Goal: Task Accomplishment & Management: Manage account settings

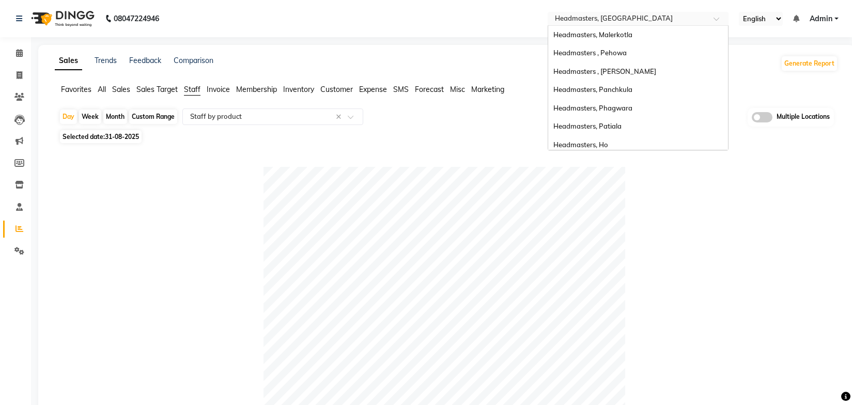
select select "full_report"
select select "csv"
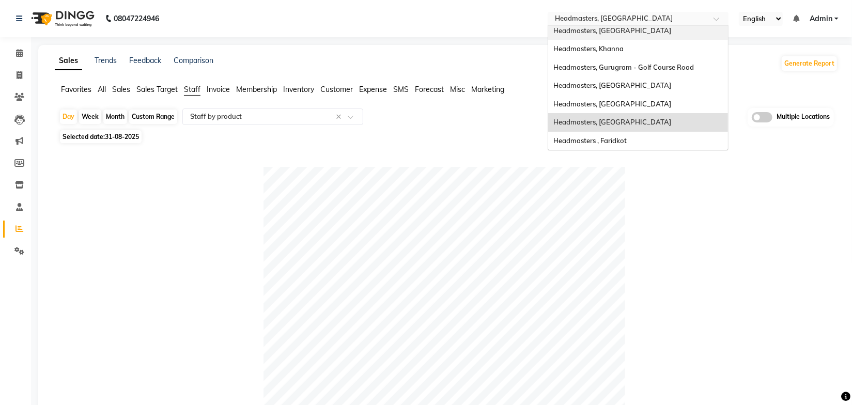
click at [473, 139] on div "Selected date: 31-08-2025" at bounding box center [448, 136] width 779 height 11
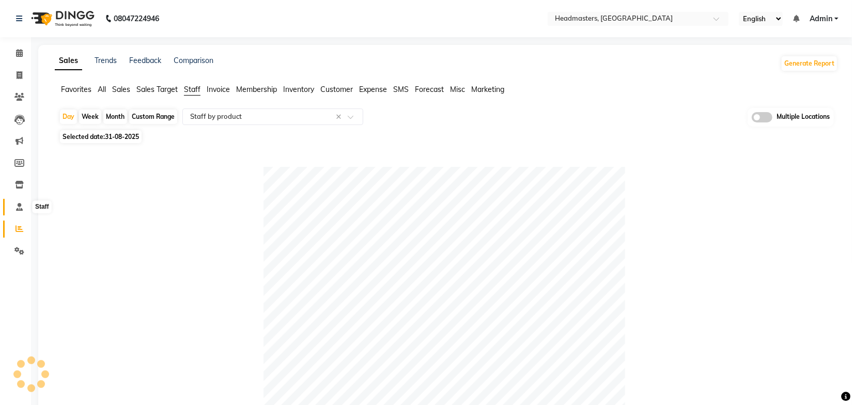
click at [19, 208] on icon at bounding box center [19, 207] width 7 height 8
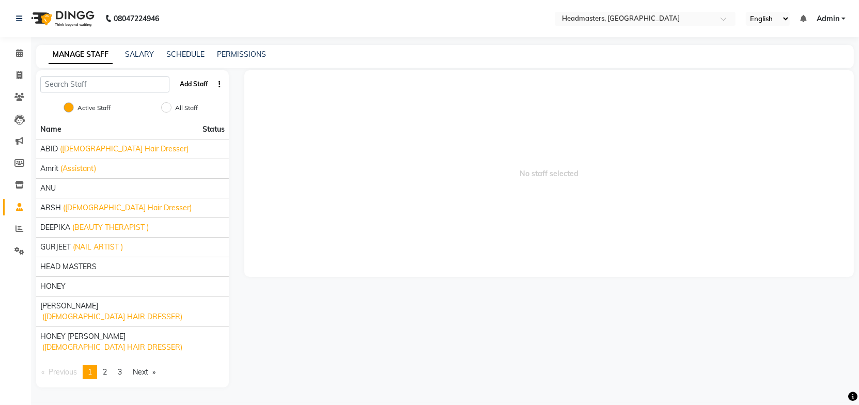
click at [190, 83] on button "Add Staff" at bounding box center [194, 84] width 36 height 18
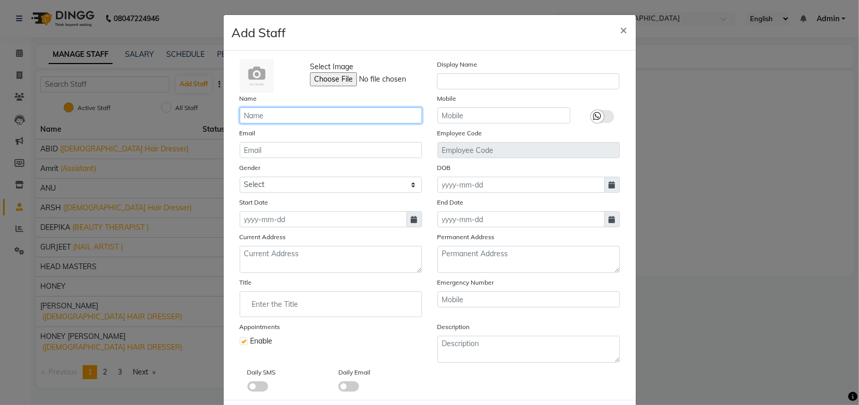
click at [314, 122] on input "text" at bounding box center [331, 115] width 182 height 16
type input "Sharma Saurav"
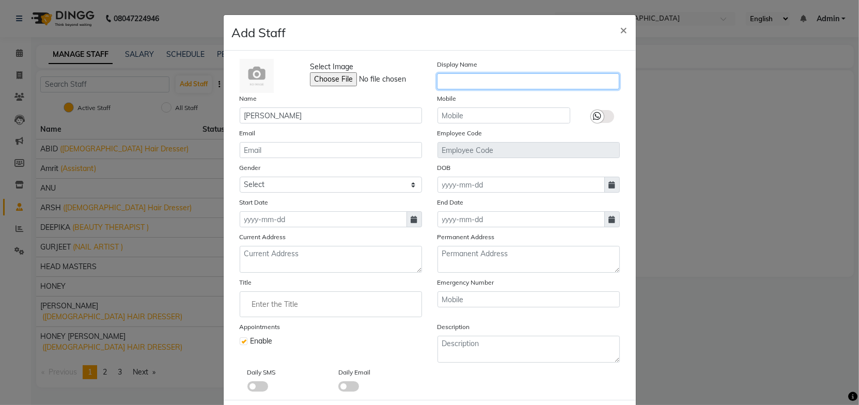
click at [479, 79] on input "text" at bounding box center [528, 81] width 182 height 16
paste input "Sharma Saurav"
type input "Sharma Saurav"
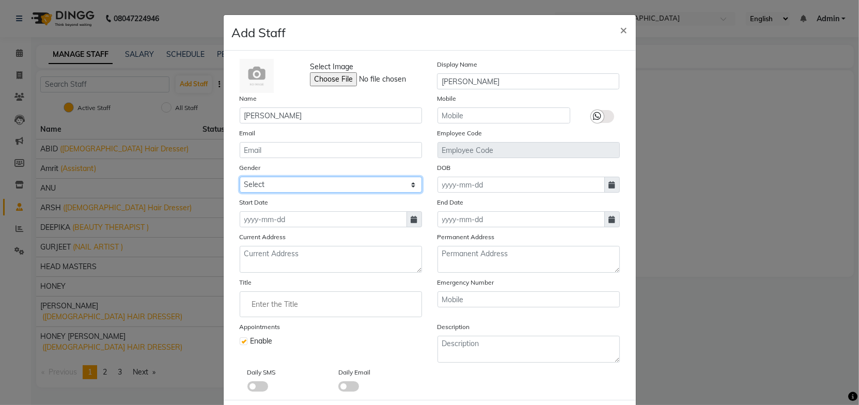
click at [300, 186] on select "Select Male Female Other Prefer Not To Say" at bounding box center [331, 185] width 182 height 16
select select "[DEMOGRAPHIC_DATA]"
click at [240, 177] on select "Select Male Female Other Prefer Not To Say" at bounding box center [331, 185] width 182 height 16
click at [305, 309] on input "Enter the Title" at bounding box center [330, 304] width 173 height 21
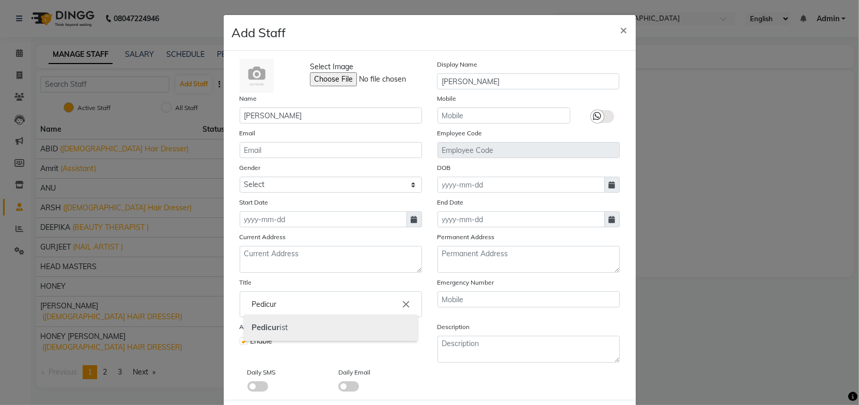
click at [271, 330] on b "Pedicur" at bounding box center [266, 327] width 28 height 10
type input "Pedicurist"
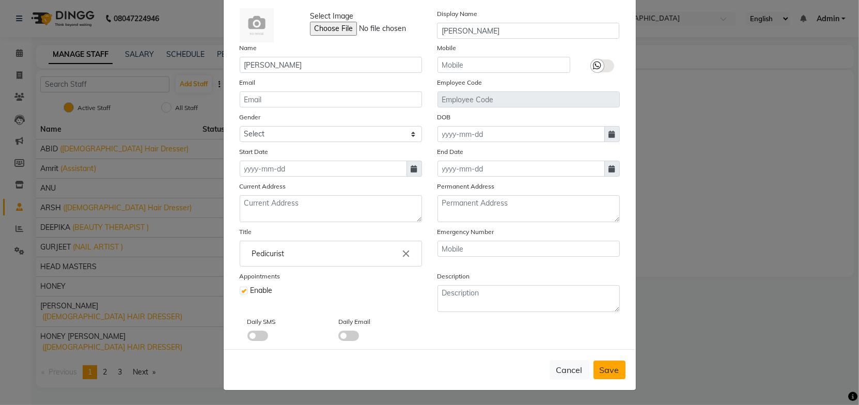
click at [609, 372] on span "Save" at bounding box center [610, 370] width 20 height 10
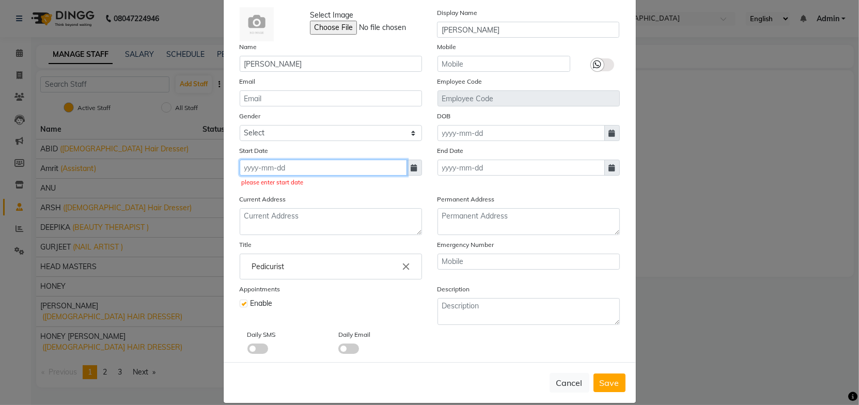
click at [370, 171] on input at bounding box center [323, 168] width 167 height 16
select select "9"
select select "2025"
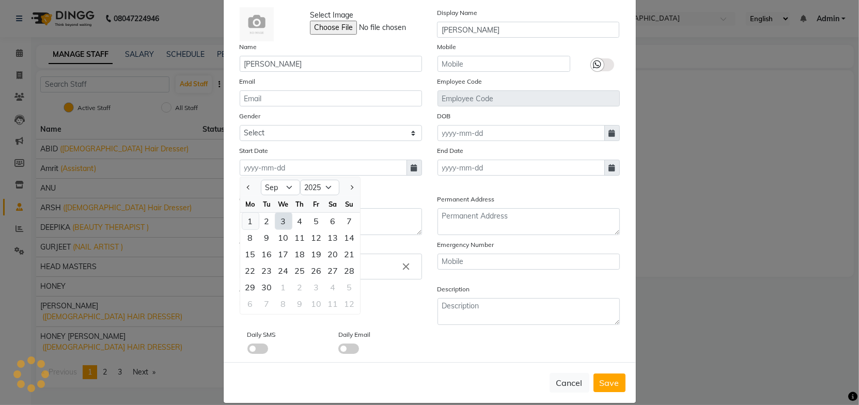
click at [249, 223] on div "1" at bounding box center [250, 221] width 17 height 17
type input "01-09-2025"
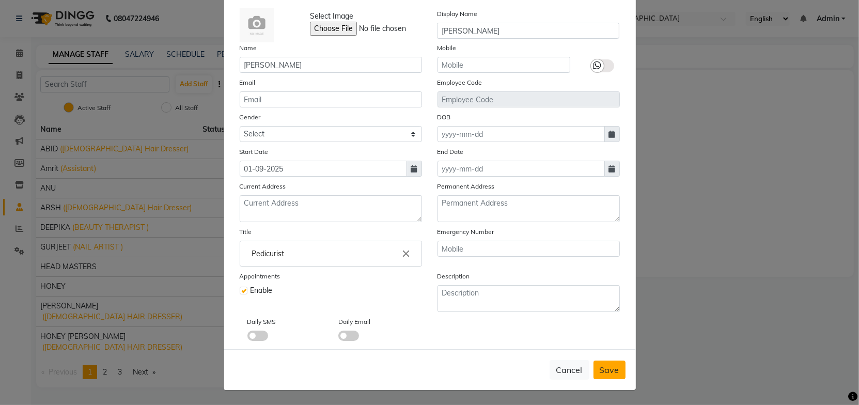
click at [612, 369] on span "Save" at bounding box center [610, 370] width 20 height 10
select select
checkbox input "false"
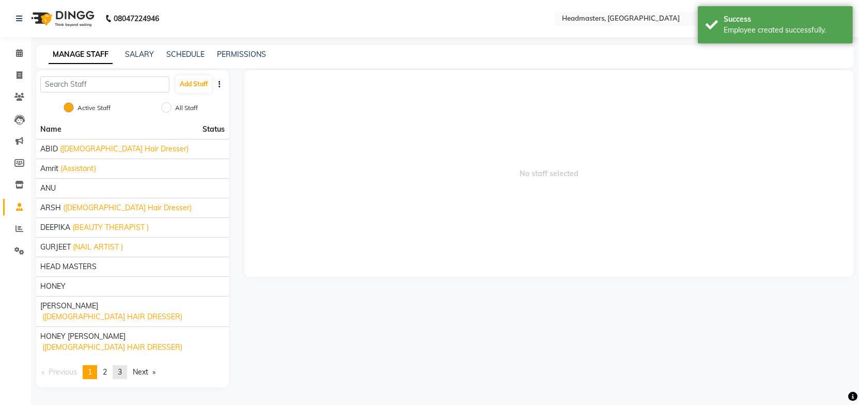
click at [126, 365] on link "page 3" at bounding box center [120, 372] width 14 height 14
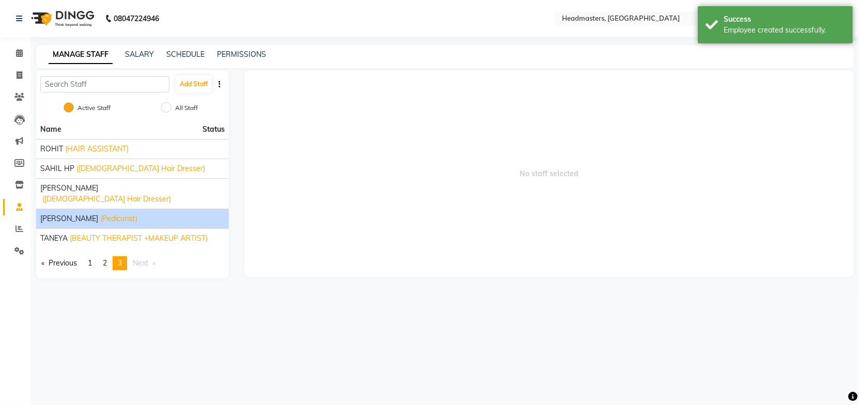
click at [82, 213] on span "Sharma Saurav" at bounding box center [69, 218] width 58 height 11
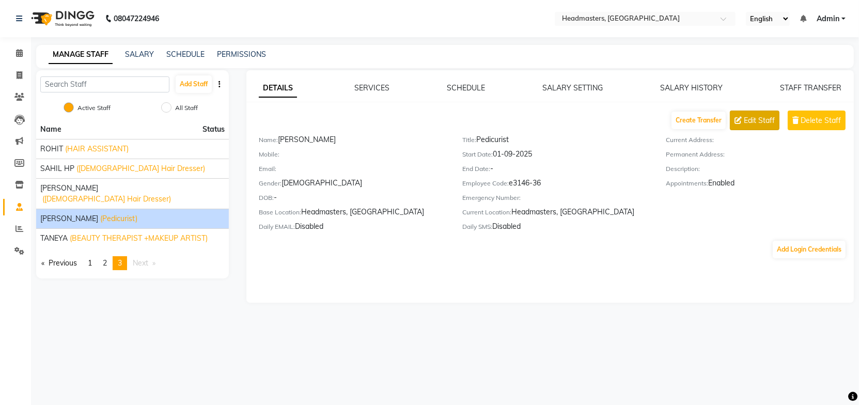
click at [754, 121] on span "Edit Staff" at bounding box center [759, 120] width 31 height 11
select select "[DEMOGRAPHIC_DATA]"
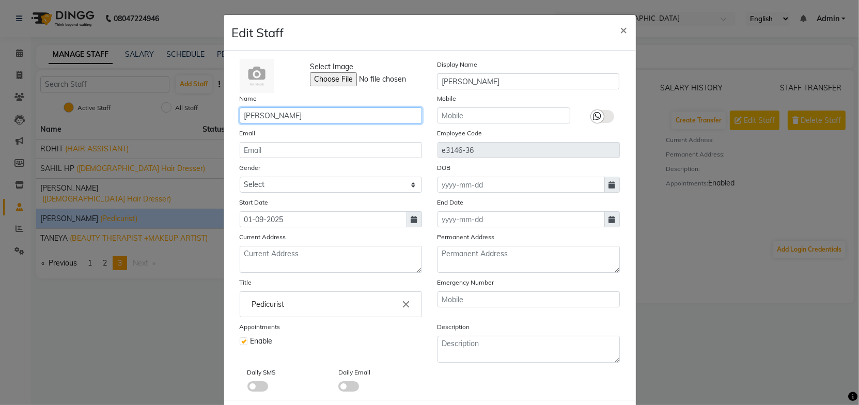
click at [245, 117] on input "Sharma Saurav" at bounding box center [331, 115] width 182 height 16
type input "[PERSON_NAME]"
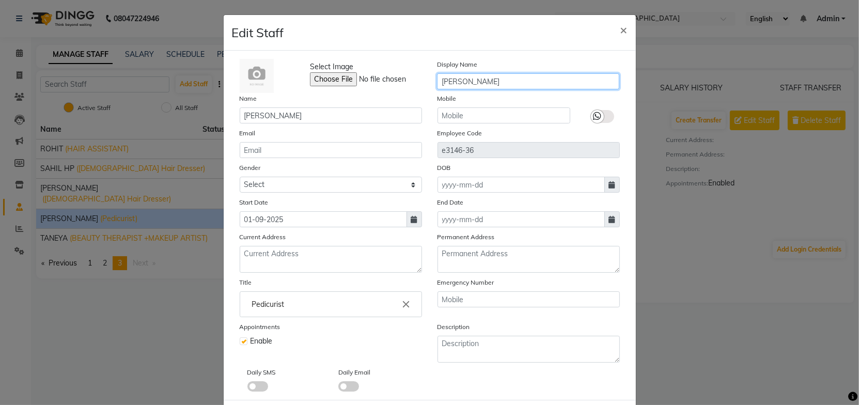
drag, startPoint x: 503, startPoint y: 83, endPoint x: 421, endPoint y: 91, distance: 82.0
click at [421, 91] on div "Select Image Display Name Sharma Saurav" at bounding box center [430, 76] width 396 height 34
paste input "HARMA SAURAV"
type input "[PERSON_NAME]"
click at [553, 49] on div "Edit Staff ×" at bounding box center [430, 33] width 412 height 36
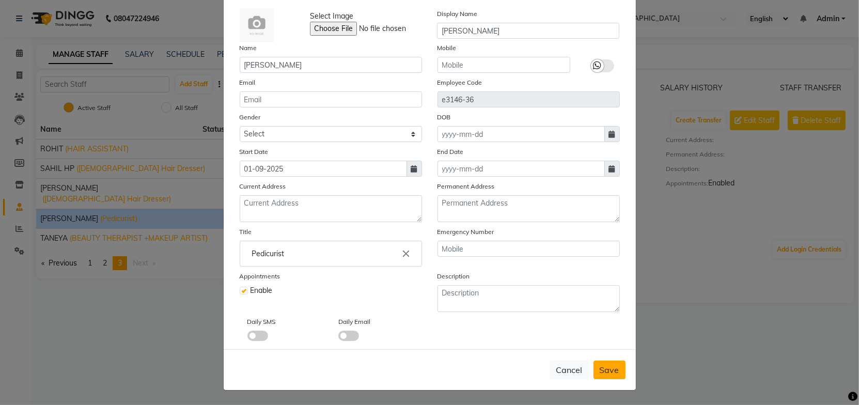
click at [607, 369] on span "Save" at bounding box center [610, 370] width 20 height 10
select select
checkbox input "false"
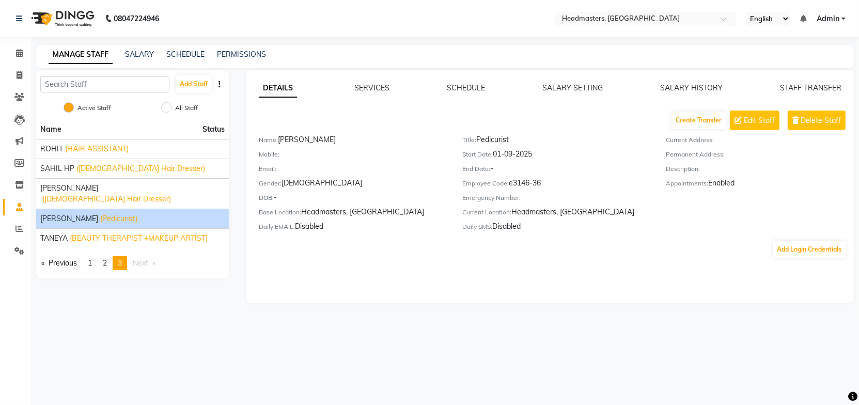
click at [639, 20] on input "text" at bounding box center [635, 19] width 150 height 10
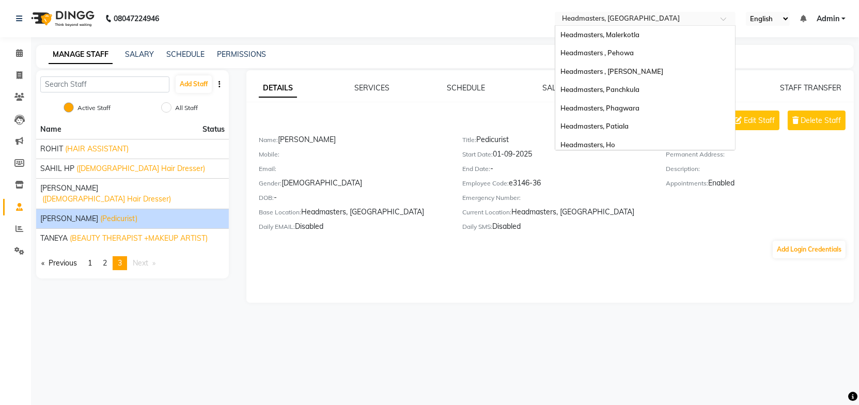
scroll to position [224, 0]
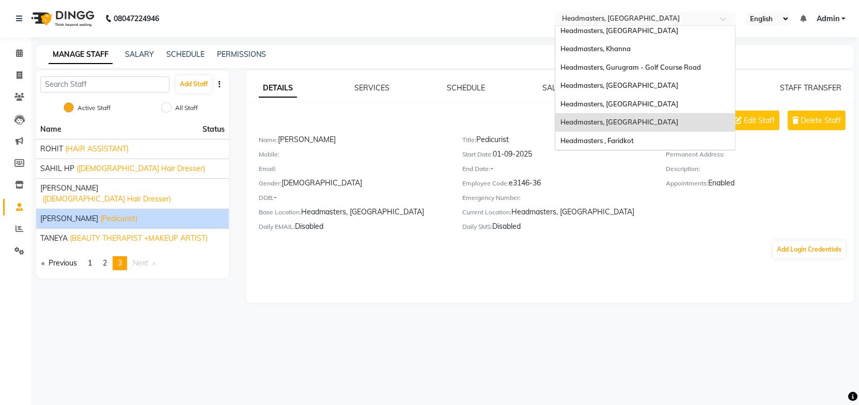
click at [639, 20] on input "text" at bounding box center [635, 19] width 150 height 10
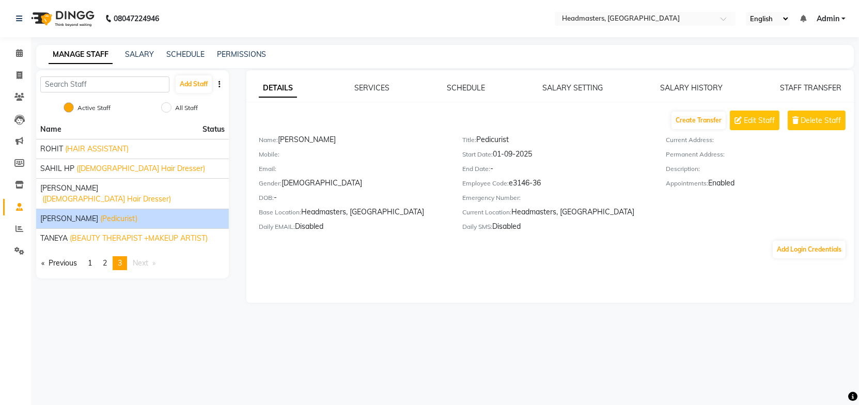
click at [475, 330] on div "08047224946 Select Location × Headmasters, Amritsar English ENGLISH Español الع…" at bounding box center [429, 202] width 859 height 405
click at [622, 19] on input "text" at bounding box center [635, 19] width 150 height 10
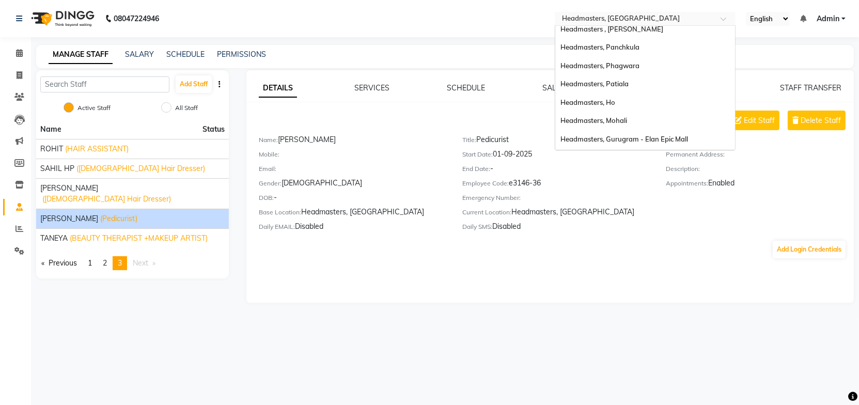
scroll to position [0, 0]
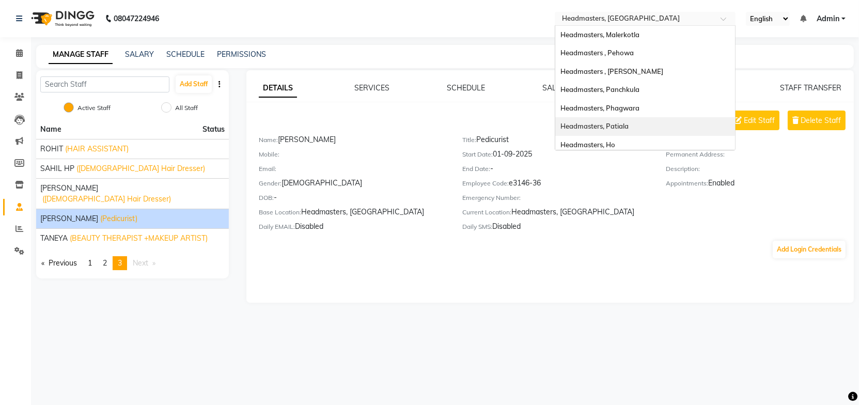
drag, startPoint x: 737, startPoint y: 38, endPoint x: 728, endPoint y: 123, distance: 85.1
click at [728, 123] on ng-dropdown-panel "Headmasters, Malerkotla Headmasters , Pehowa Headmasters , Sri Muktsar Sahib He…" at bounding box center [645, 87] width 181 height 125
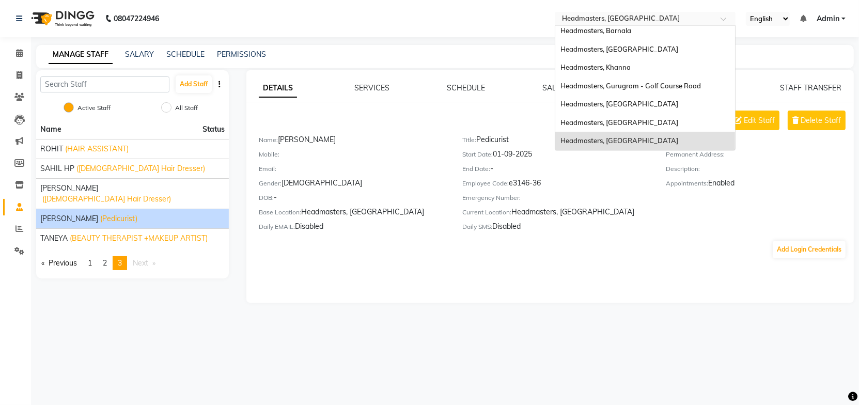
scroll to position [207, 0]
click at [633, 45] on span "Headmasters, Jalandhar" at bounding box center [620, 48] width 118 height 8
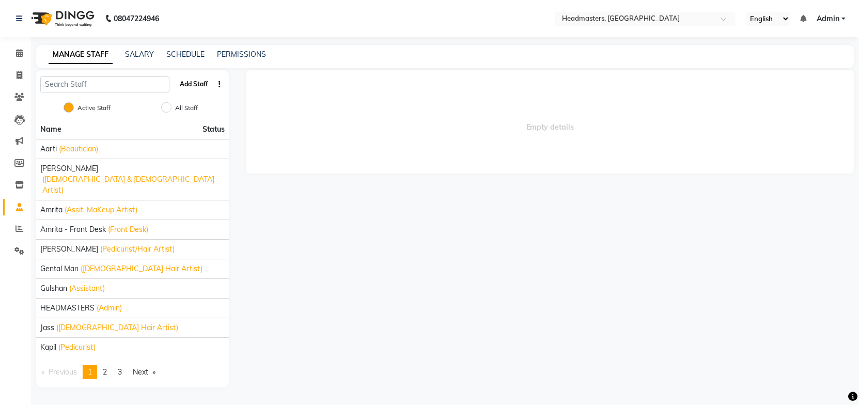
click at [199, 80] on button "Add Staff" at bounding box center [194, 84] width 36 height 18
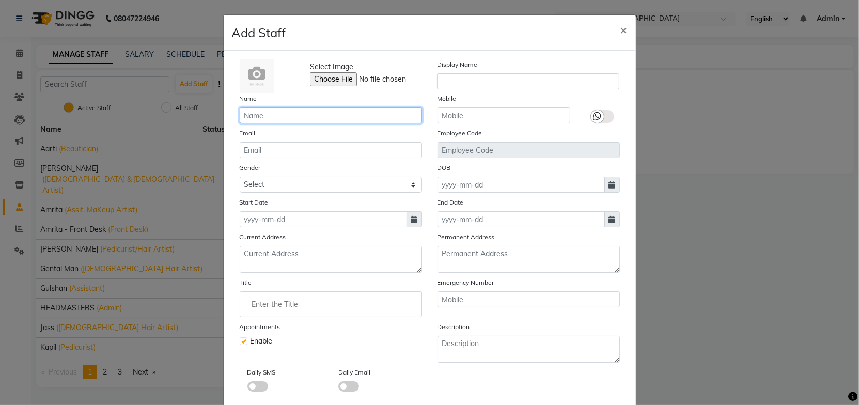
click at [297, 112] on input "text" at bounding box center [331, 115] width 182 height 16
type input "S"
type input "SHARMA GOURAV"
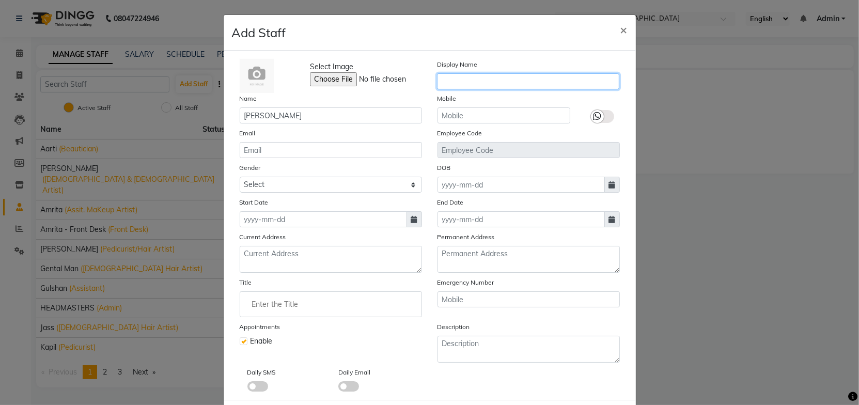
click at [463, 81] on input "text" at bounding box center [528, 81] width 182 height 16
paste input "SHARMA GOURAV"
type input "SHARMA GOURAV"
click at [402, 95] on div "Name SHARMA GOURAV" at bounding box center [331, 108] width 198 height 30
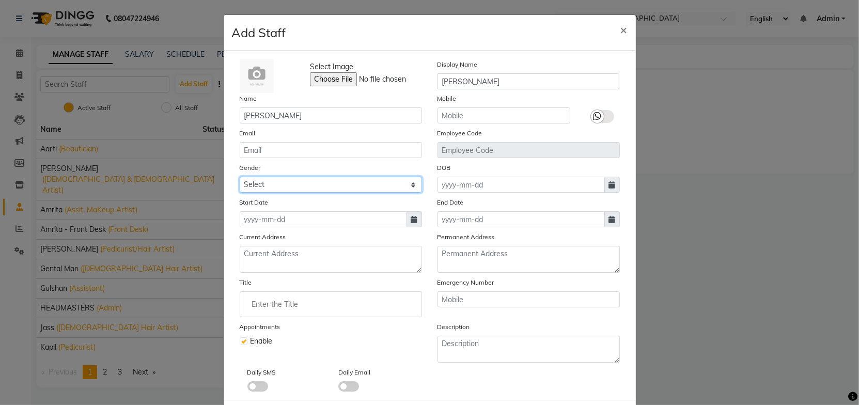
click at [309, 182] on select "Select Male Female Other Prefer Not To Say" at bounding box center [331, 185] width 182 height 16
select select "[DEMOGRAPHIC_DATA]"
click at [240, 177] on select "Select Male Female Other Prefer Not To Say" at bounding box center [331, 185] width 182 height 16
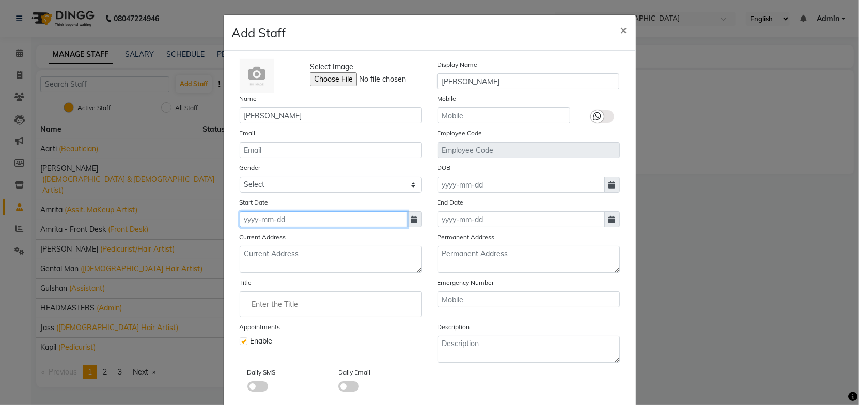
click at [288, 220] on input at bounding box center [323, 219] width 167 height 16
select select "9"
select select "2025"
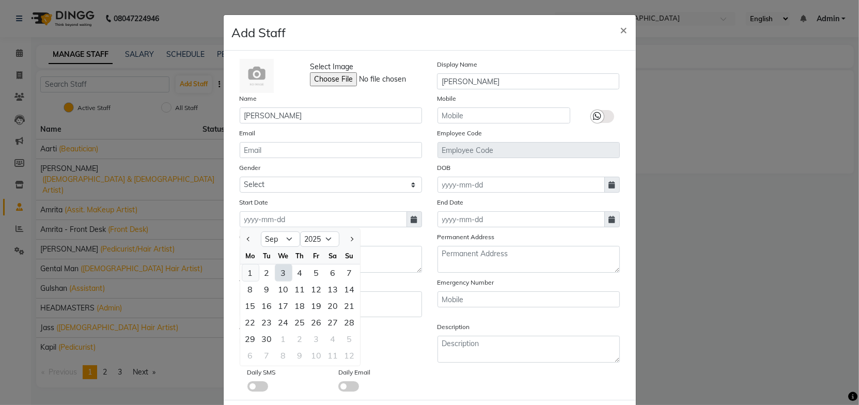
click at [246, 269] on div "1" at bounding box center [250, 273] width 17 height 17
type input "01-09-2025"
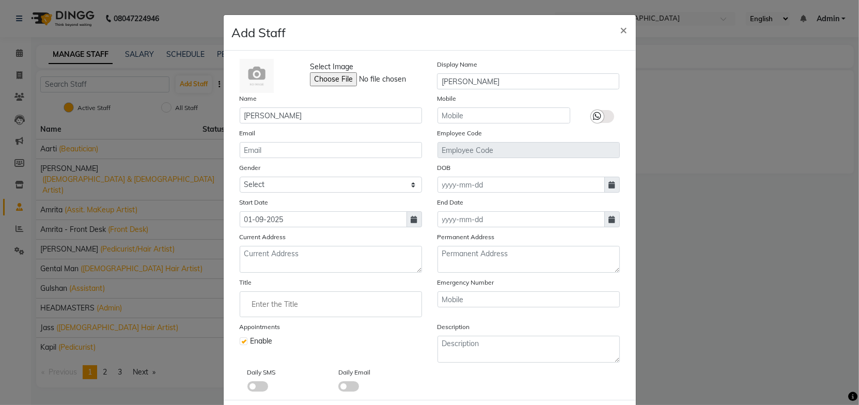
click at [365, 289] on div "Title" at bounding box center [331, 297] width 182 height 40
click at [286, 303] on input "Enter the Title" at bounding box center [330, 304] width 173 height 21
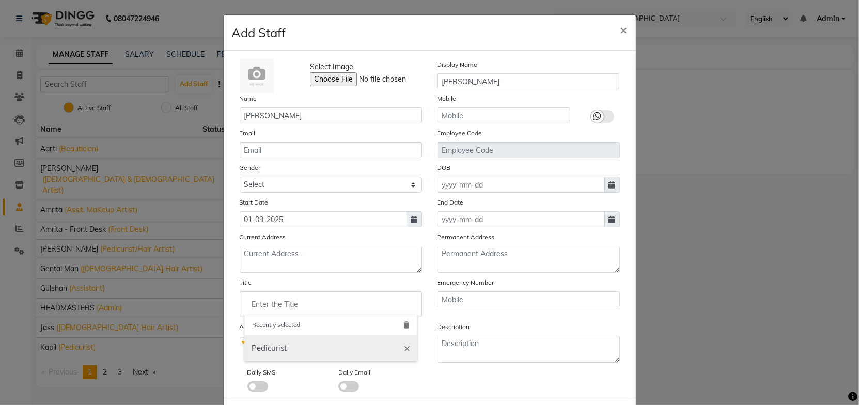
click at [270, 345] on link "Pedicurist" at bounding box center [330, 348] width 173 height 26
type input "Pedicurist"
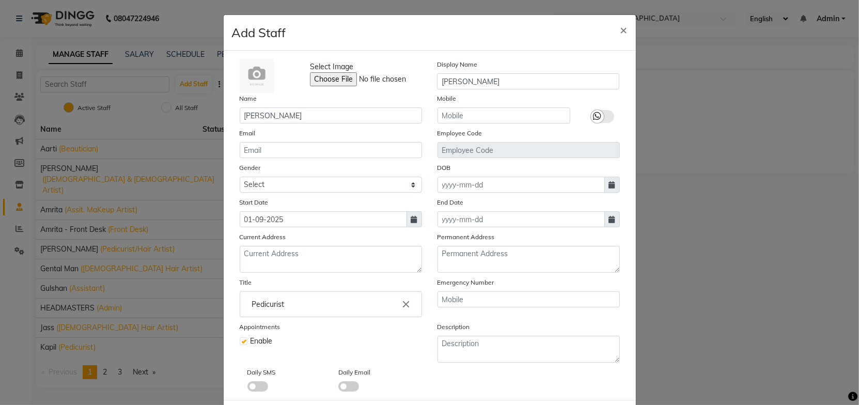
click at [409, 368] on div "Daily Email" at bounding box center [376, 379] width 91 height 25
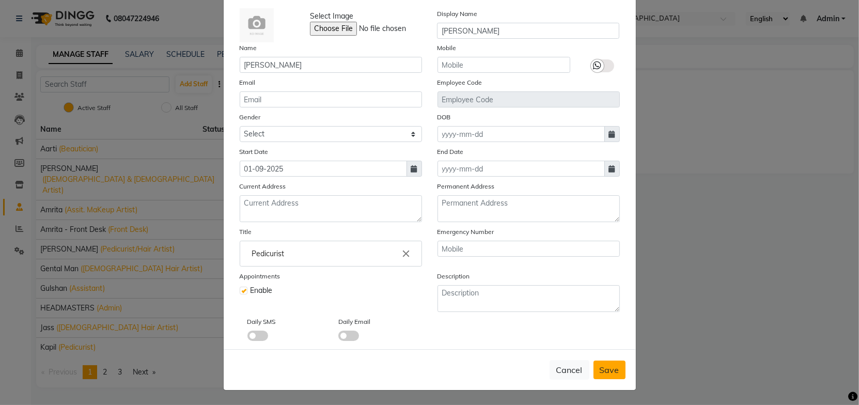
click at [609, 370] on span "Save" at bounding box center [610, 370] width 20 height 10
select select
checkbox input "false"
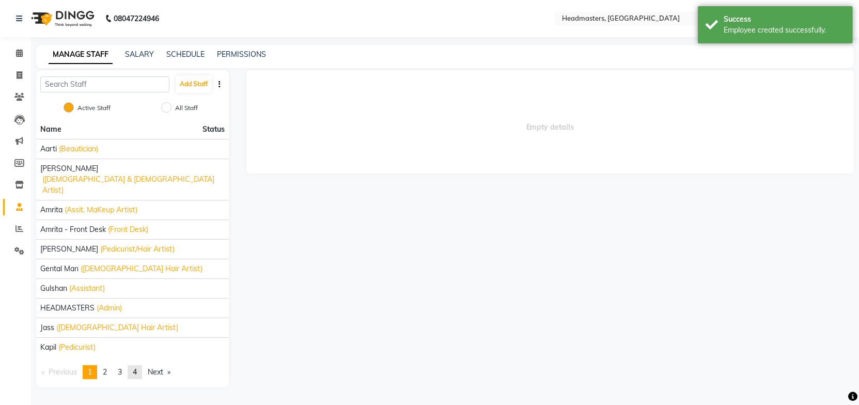
click at [136, 367] on span "4" at bounding box center [135, 371] width 4 height 9
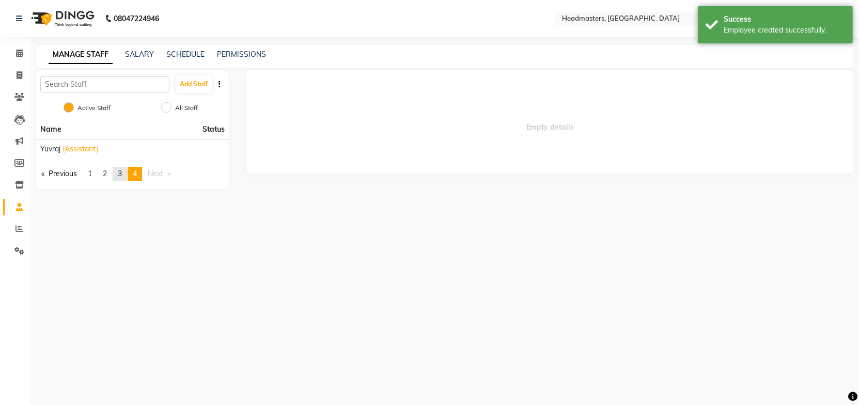
click at [122, 175] on span "3" at bounding box center [120, 173] width 4 height 9
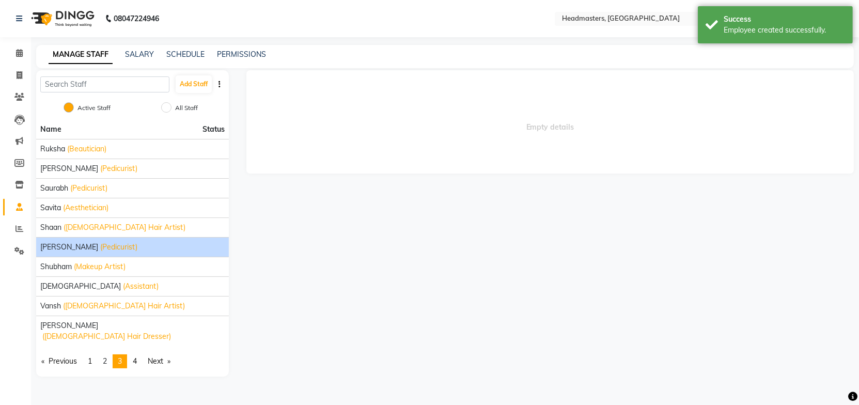
click at [77, 252] on span "SHARMA GOURAV" at bounding box center [69, 247] width 58 height 11
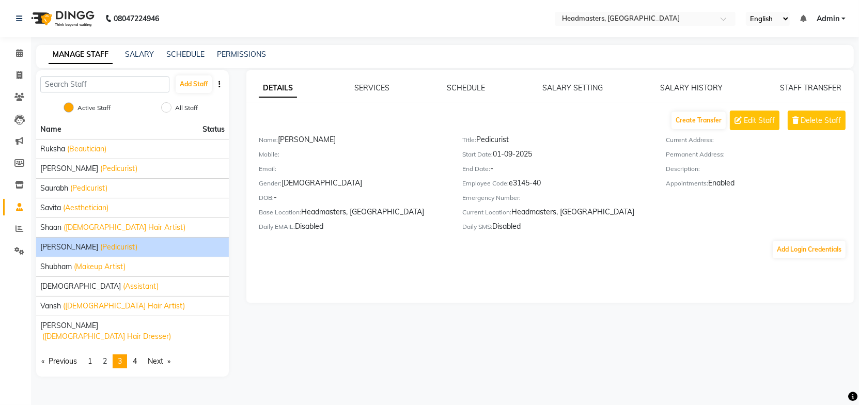
click at [415, 288] on div "DETAILS SERVICES SCHEDULE SALARY SETTING SALARY HISTORY STAFF TRANSFER Create T…" at bounding box center [550, 186] width 608 height 232
click at [763, 123] on span "Edit Staff" at bounding box center [759, 120] width 31 height 11
select select "[DEMOGRAPHIC_DATA]"
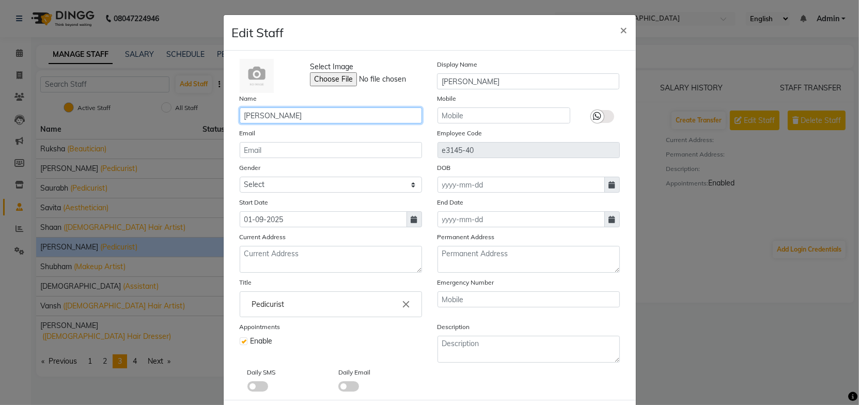
click at [277, 116] on input "SHARMA GOURAV" at bounding box center [331, 115] width 182 height 16
type input "SHARMA SOURAV"
click at [353, 136] on div "Email" at bounding box center [331, 143] width 198 height 30
click at [411, 336] on div "Appointments Enable" at bounding box center [331, 341] width 198 height 41
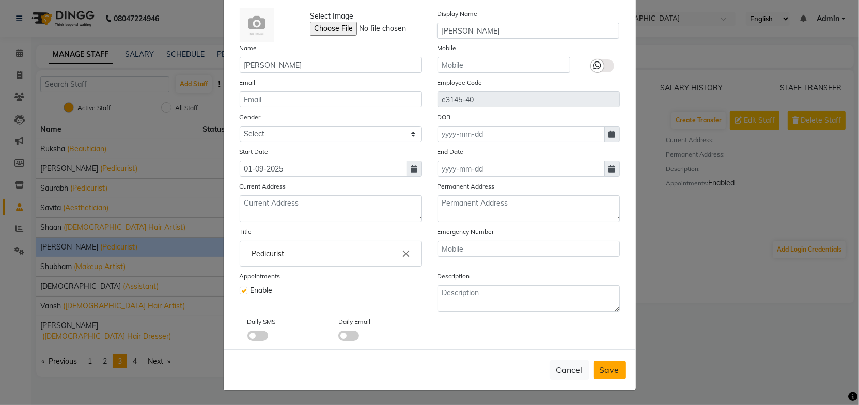
click at [615, 372] on span "Save" at bounding box center [610, 370] width 20 height 10
select select
checkbox input "false"
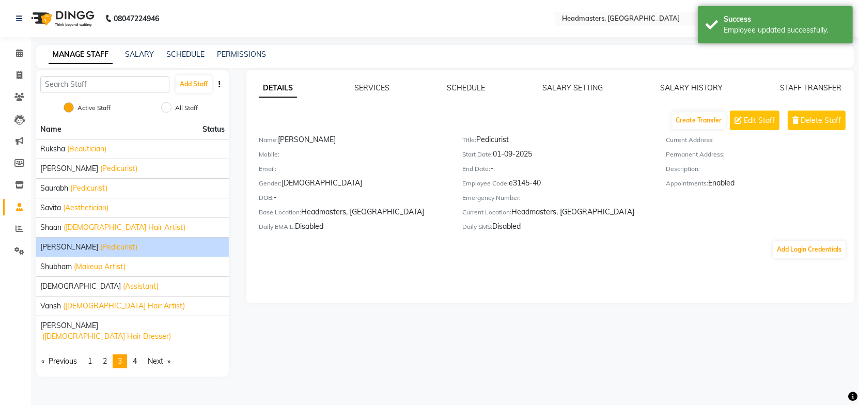
click at [620, 297] on div "DETAILS SERVICES SCHEDULE SALARY SETTING SALARY HISTORY STAFF TRANSFER Create T…" at bounding box center [550, 186] width 608 height 232
click at [580, 129] on div "Create Transfer Edit Staff Delete Staff" at bounding box center [556, 121] width 595 height 20
click at [435, 45] on div "MANAGE STAFF SALARY SCHEDULE PERMISSIONS" at bounding box center [445, 56] width 818 height 23
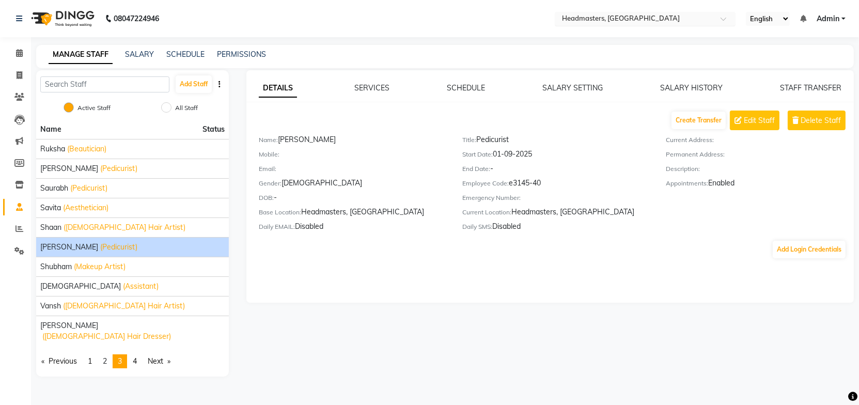
click at [600, 15] on input "text" at bounding box center [635, 19] width 150 height 10
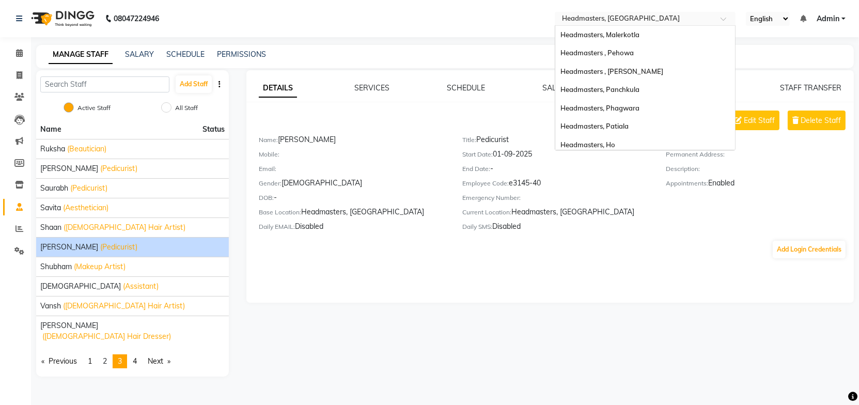
scroll to position [220, 0]
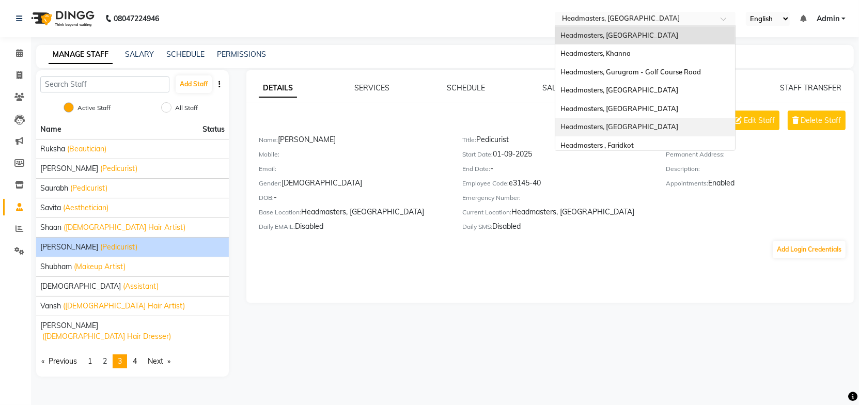
click at [643, 129] on div "Headmasters, [GEOGRAPHIC_DATA]" at bounding box center [645, 127] width 180 height 19
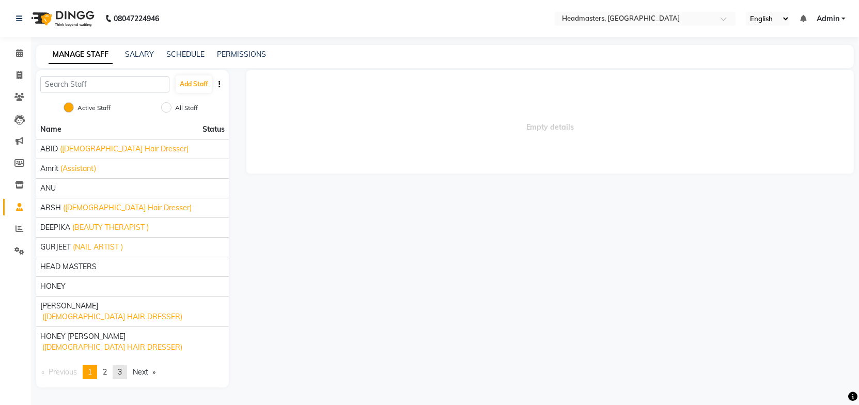
click at [127, 365] on link "page 3" at bounding box center [120, 372] width 14 height 14
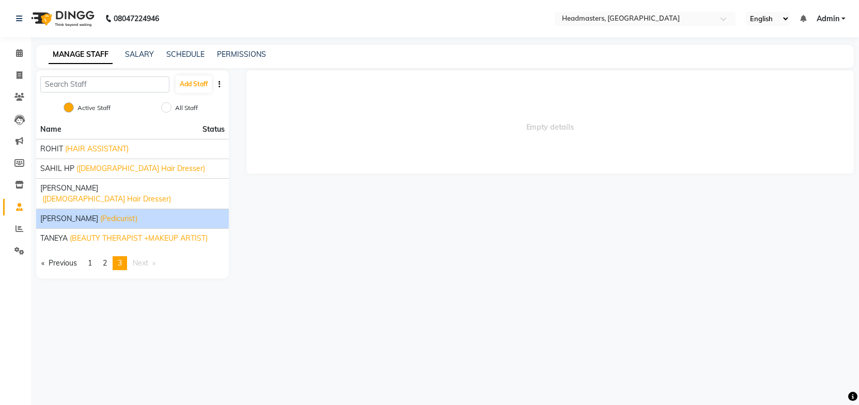
click at [88, 213] on span "[PERSON_NAME]" at bounding box center [69, 218] width 58 height 11
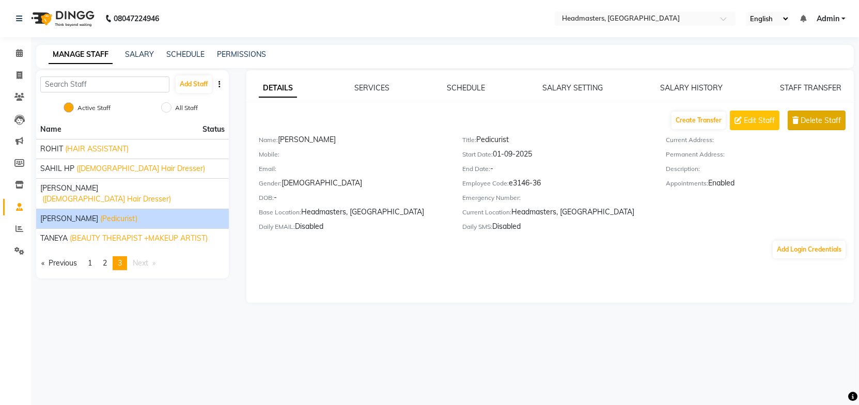
click at [816, 117] on span "Delete Staff" at bounding box center [821, 120] width 40 height 11
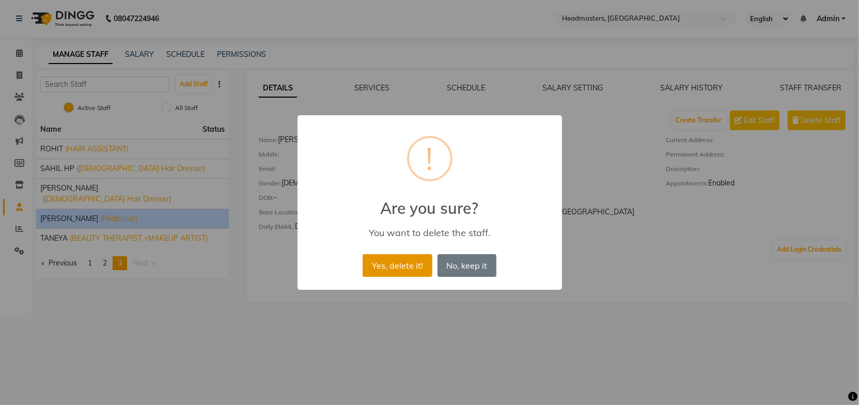
click at [407, 266] on button "Yes, delete it!" at bounding box center [397, 265] width 69 height 23
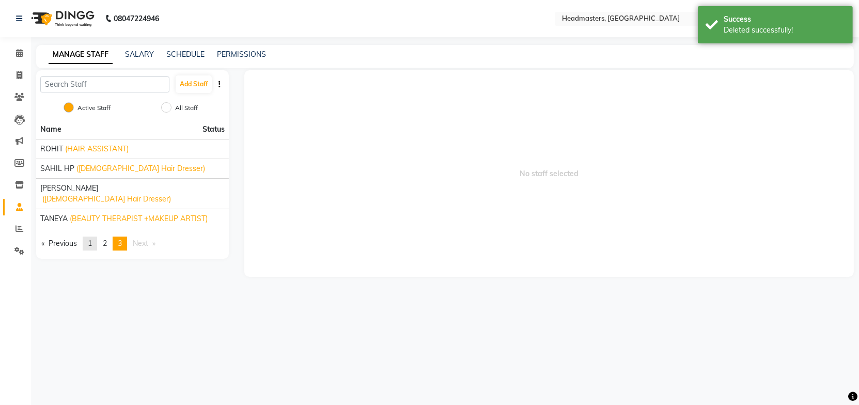
click at [95, 237] on link "page 1" at bounding box center [90, 244] width 14 height 14
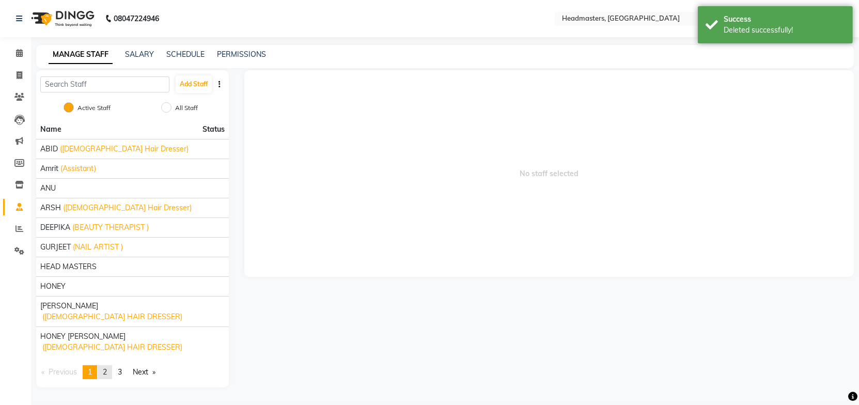
click at [106, 367] on span "2" at bounding box center [105, 371] width 4 height 9
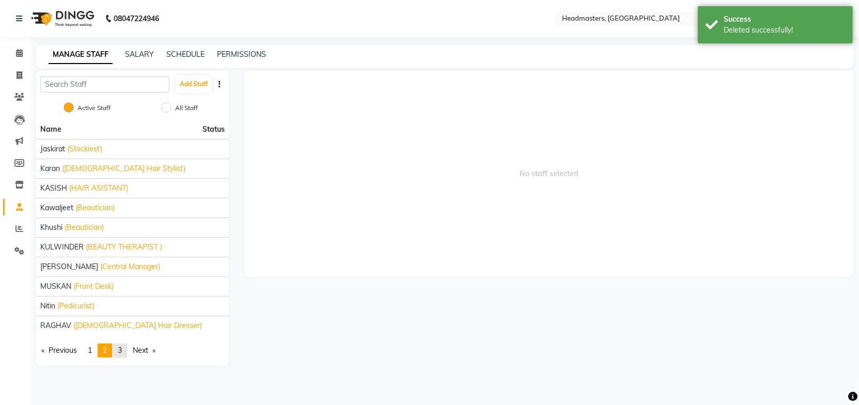
click at [119, 353] on link "page 3" at bounding box center [120, 351] width 14 height 14
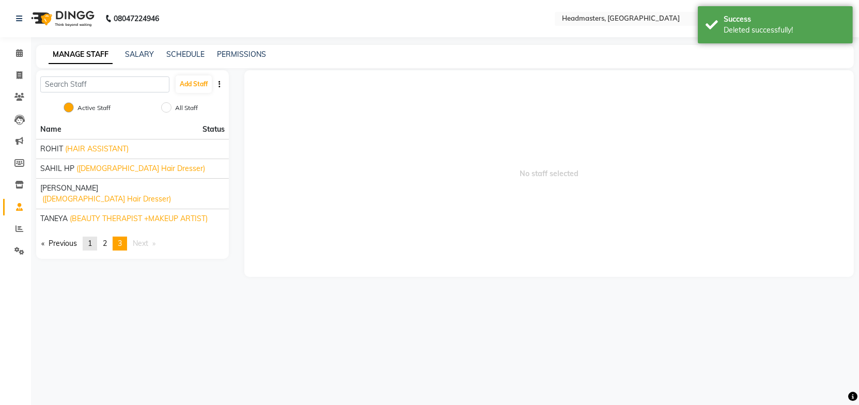
click at [96, 237] on link "page 1" at bounding box center [90, 244] width 14 height 14
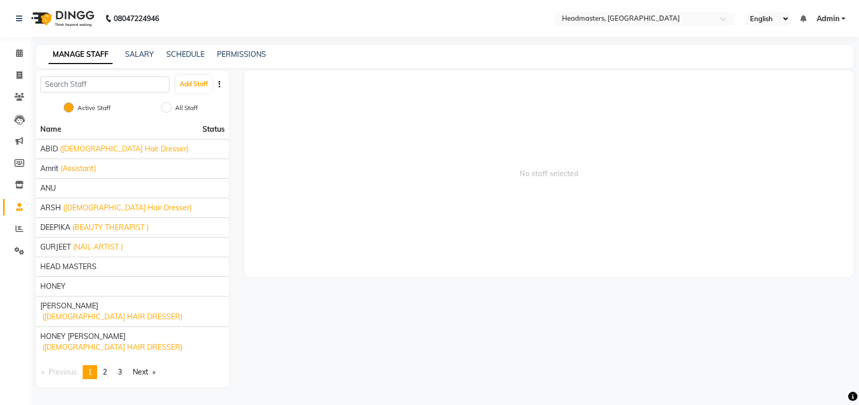
click at [346, 119] on span "No staff selected" at bounding box center [549, 173] width 610 height 207
click at [122, 367] on span "3" at bounding box center [120, 371] width 4 height 9
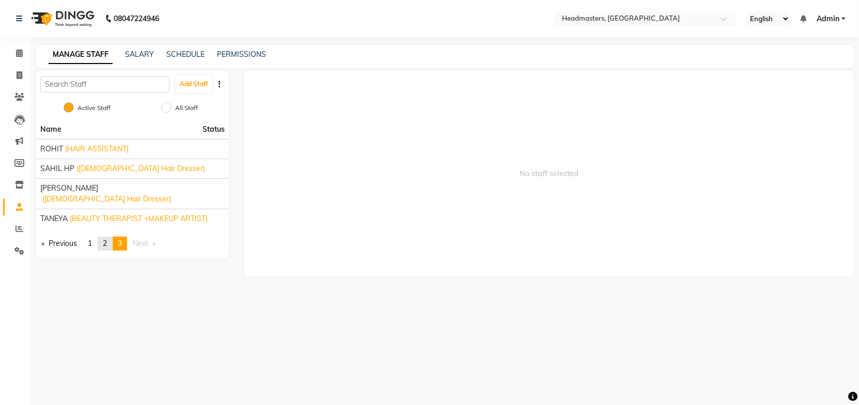
click at [107, 239] on span "2" at bounding box center [105, 243] width 4 height 9
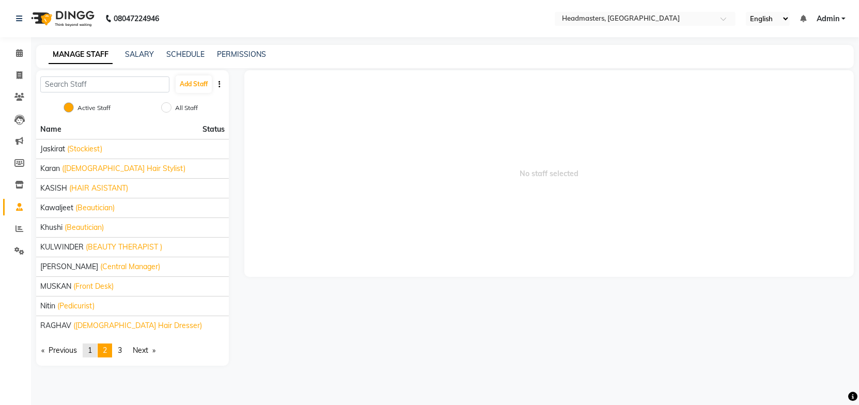
click at [92, 350] on span "1" at bounding box center [90, 350] width 4 height 9
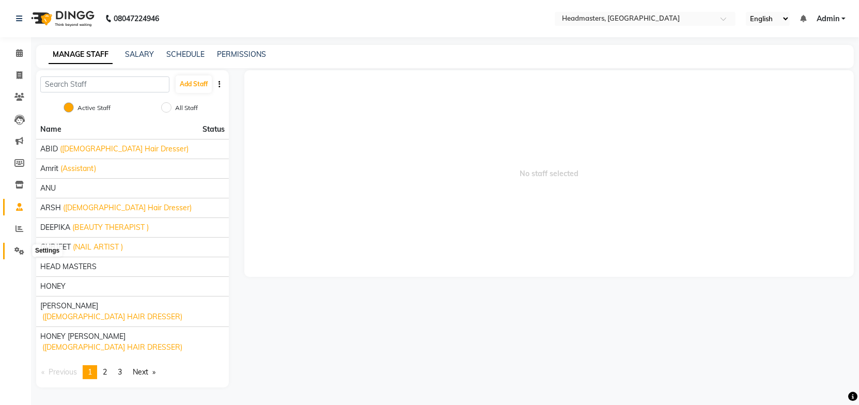
click at [14, 250] on icon at bounding box center [19, 251] width 10 height 8
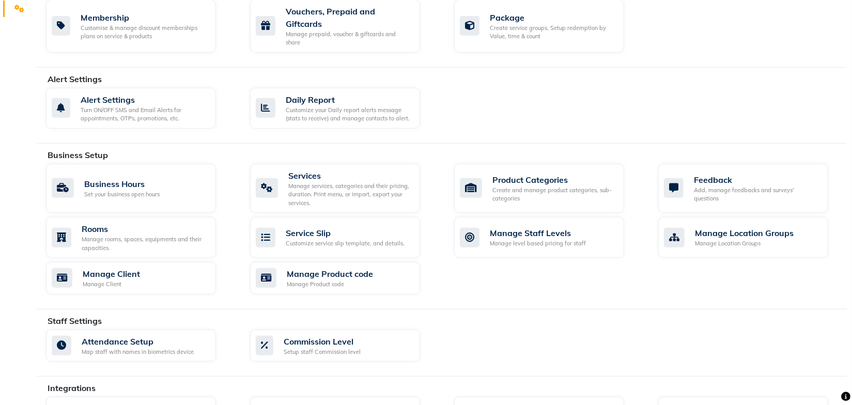
scroll to position [244, 0]
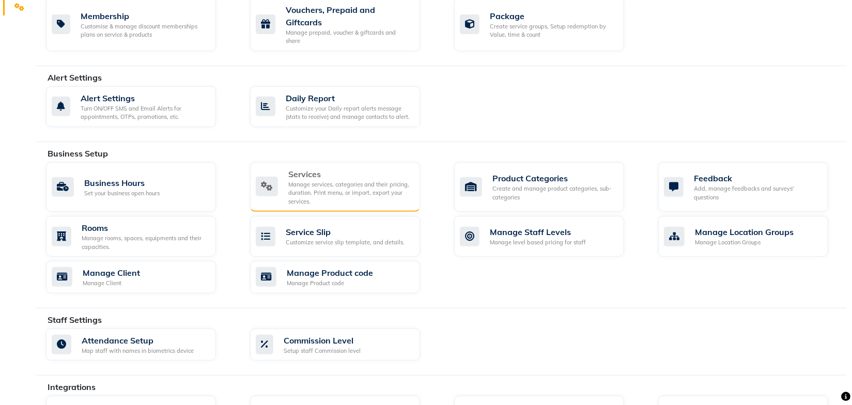
click at [360, 168] on div "Services" at bounding box center [349, 174] width 123 height 12
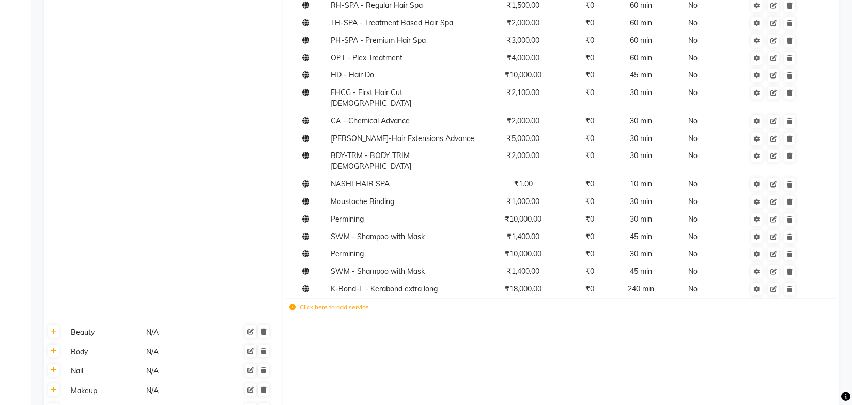
scroll to position [1382, 0]
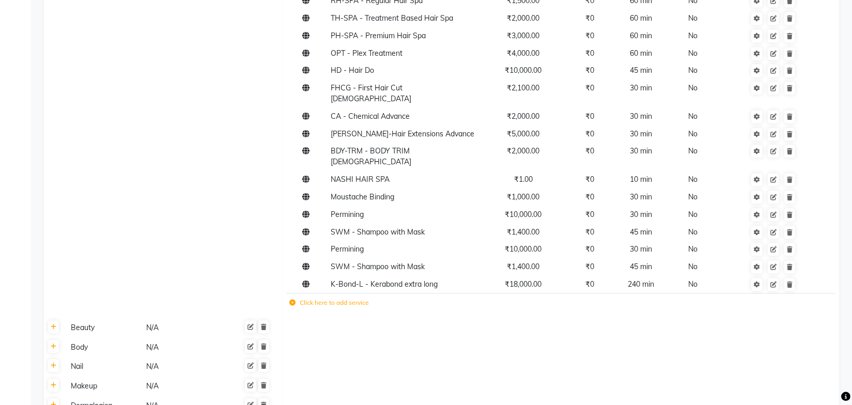
click at [293, 300] on icon at bounding box center [292, 303] width 6 height 6
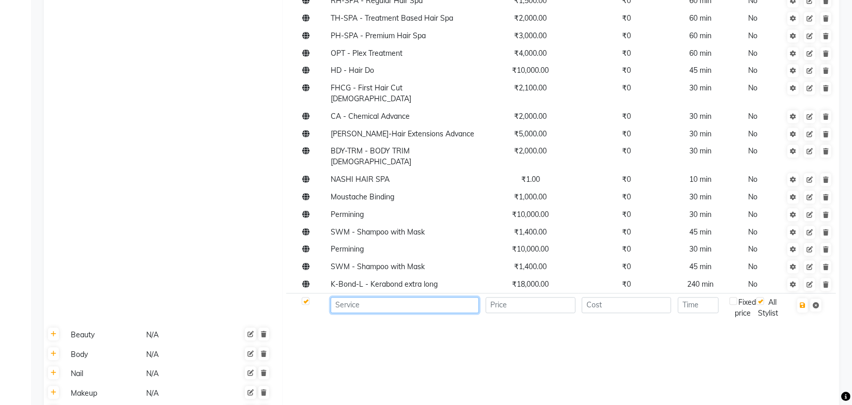
click at [346, 297] on input at bounding box center [405, 305] width 148 height 16
type input "h"
type input "Hair Smoothening - Short"
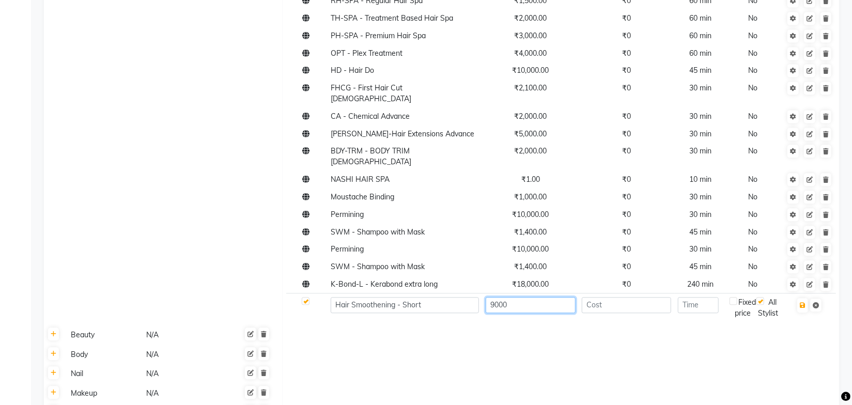
type input "9000"
type input "0"
type input "240"
click at [801, 302] on icon "button" at bounding box center [803, 305] width 6 height 6
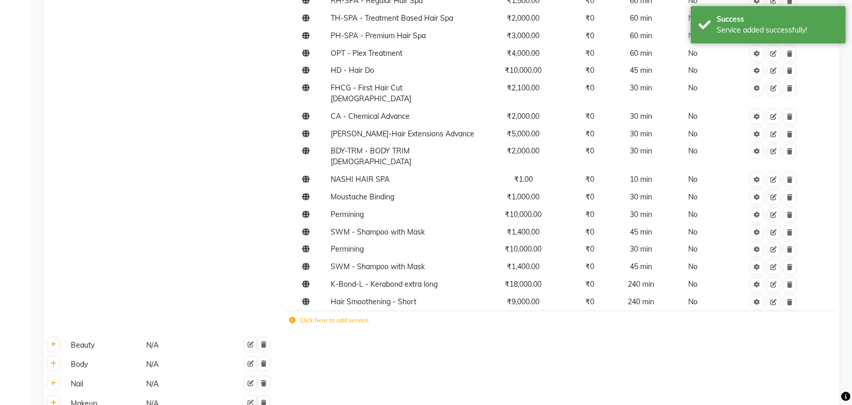
click at [294, 317] on icon at bounding box center [292, 320] width 6 height 6
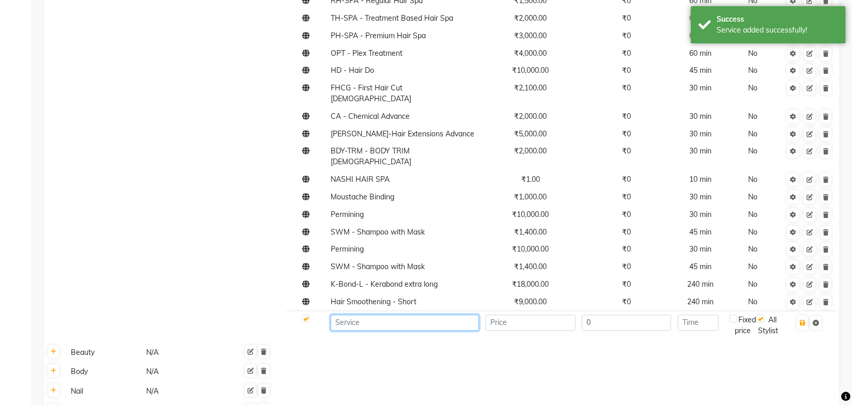
click at [353, 315] on input at bounding box center [405, 323] width 148 height 16
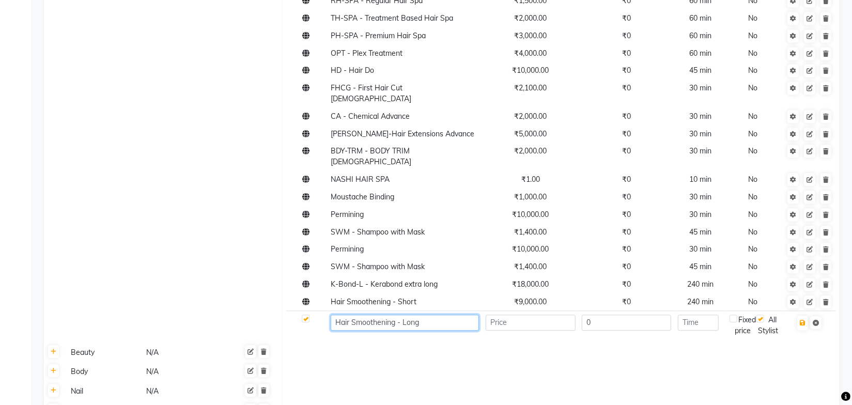
type input "Hair Smoothening - Long"
type input "12000"
type input "240"
click at [801, 320] on icon "button" at bounding box center [803, 323] width 6 height 6
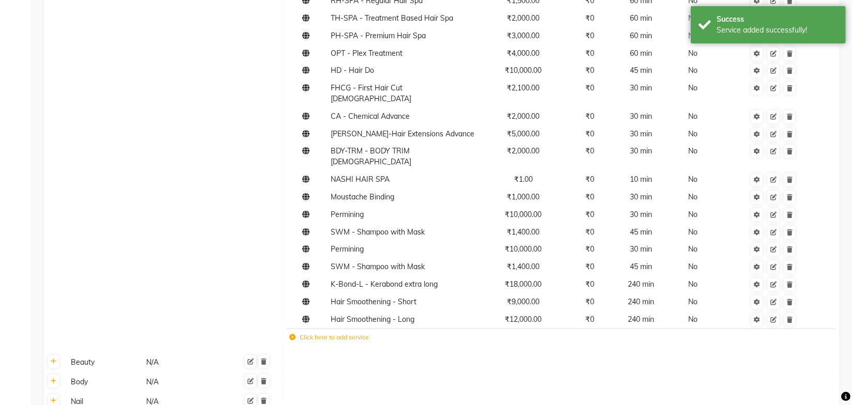
scroll to position [1522, 0]
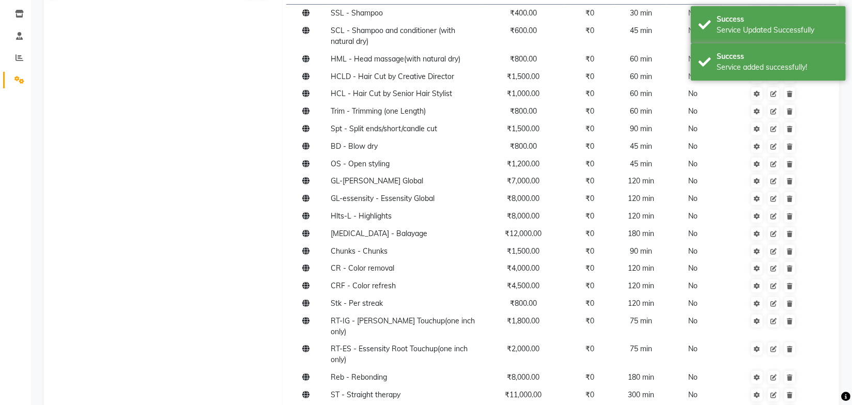
scroll to position [0, 0]
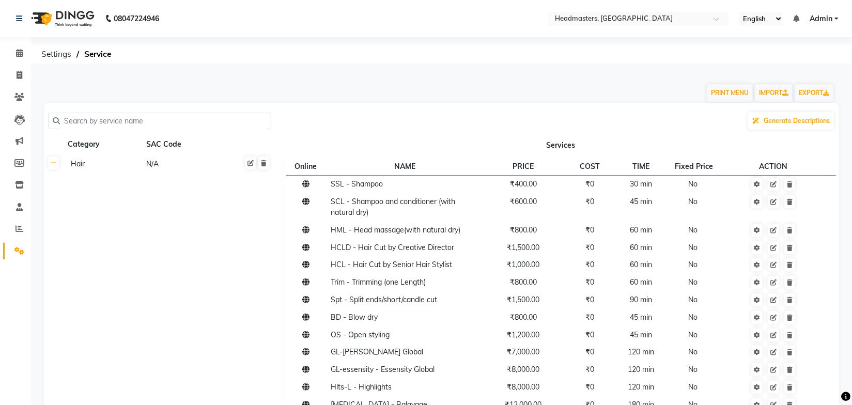
click at [555, 115] on div "Generate Descriptions" at bounding box center [441, 121] width 787 height 20
